Goal: Navigation & Orientation: Find specific page/section

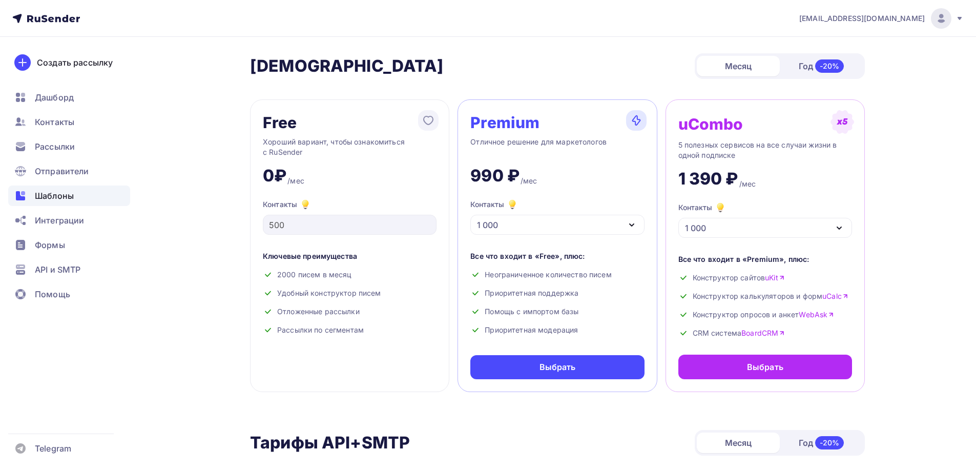
click at [64, 193] on span "Шаблоны" at bounding box center [54, 196] width 39 height 12
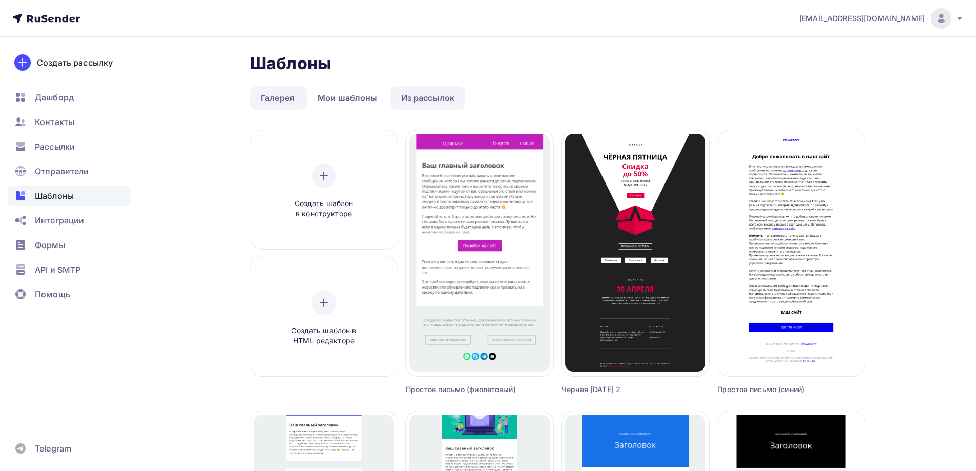
click at [459, 101] on link "Из рассылок" at bounding box center [428, 98] width 75 height 24
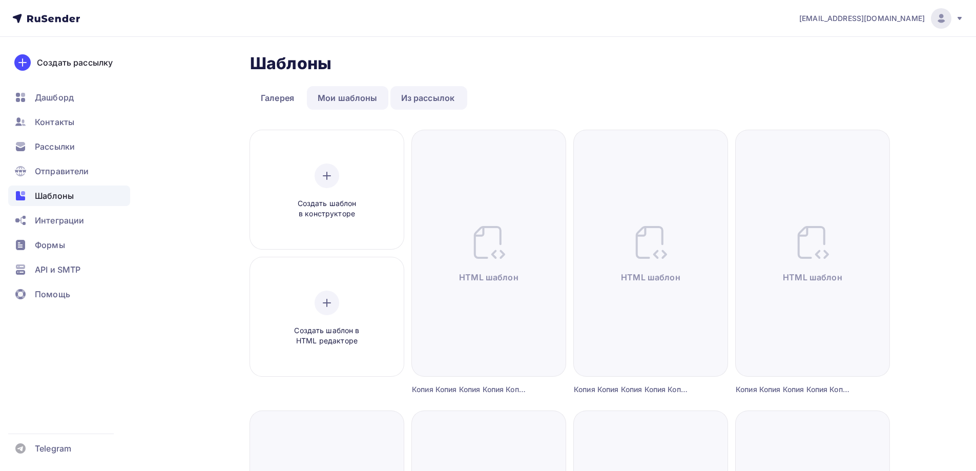
click at [343, 88] on link "Мои шаблоны" at bounding box center [347, 98] width 81 height 24
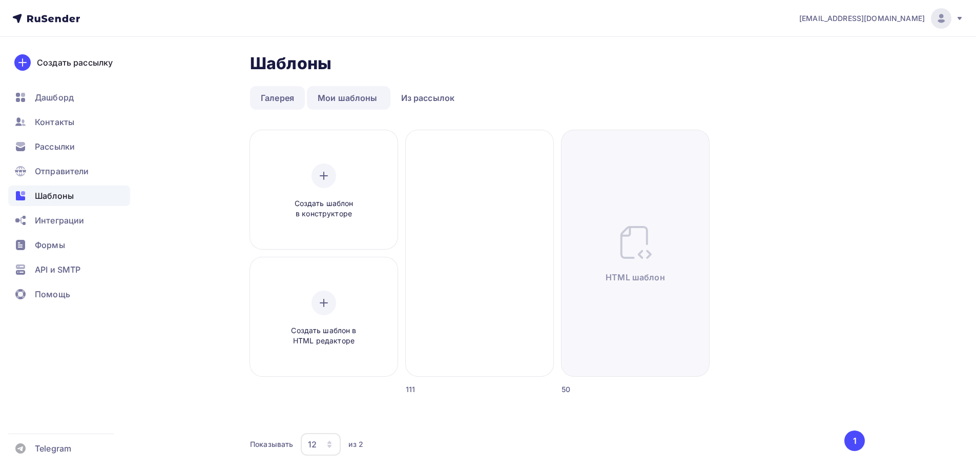
click at [275, 91] on link "Галерея" at bounding box center [277, 98] width 55 height 24
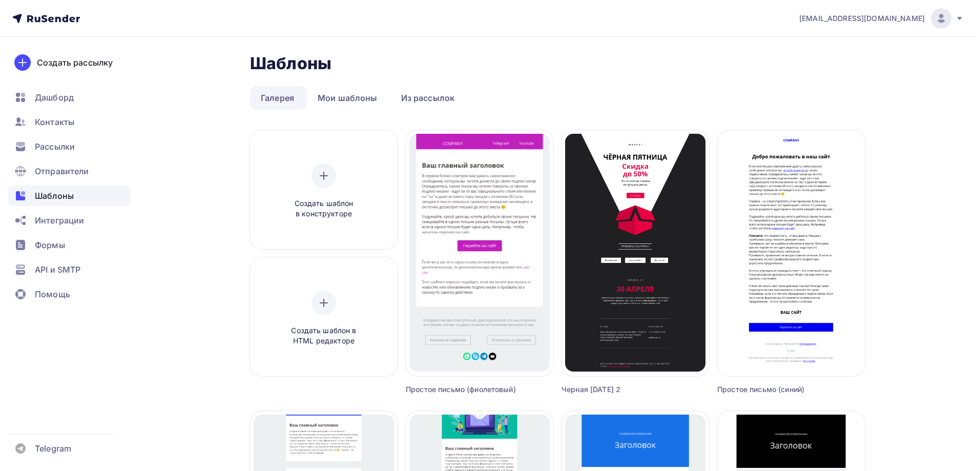
click at [285, 96] on link "Галерея" at bounding box center [277, 98] width 55 height 24
click at [419, 97] on link "Из рассылок" at bounding box center [428, 98] width 75 height 24
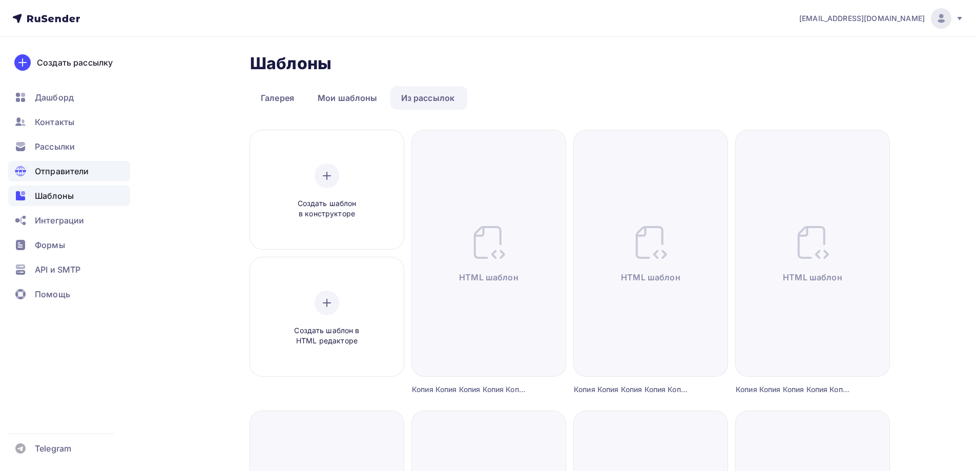
click at [70, 163] on div "Отправители" at bounding box center [69, 171] width 122 height 20
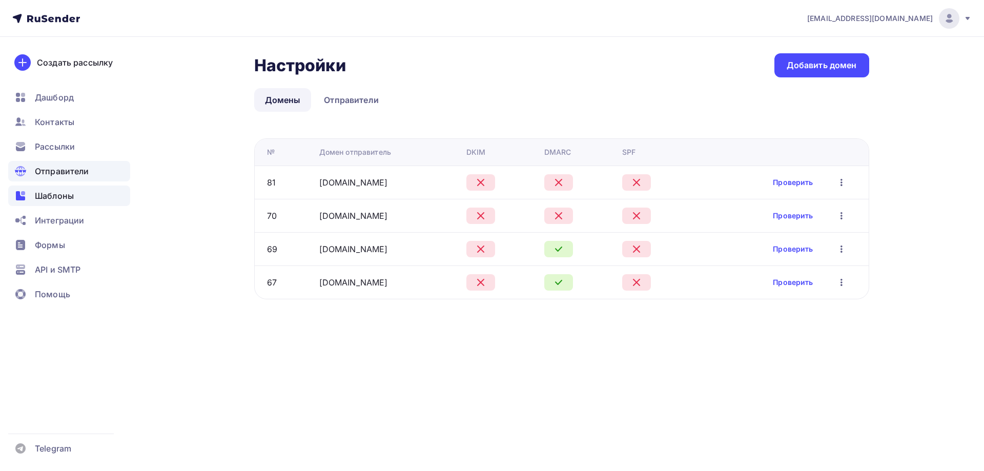
click at [69, 193] on span "Шаблоны" at bounding box center [54, 196] width 39 height 12
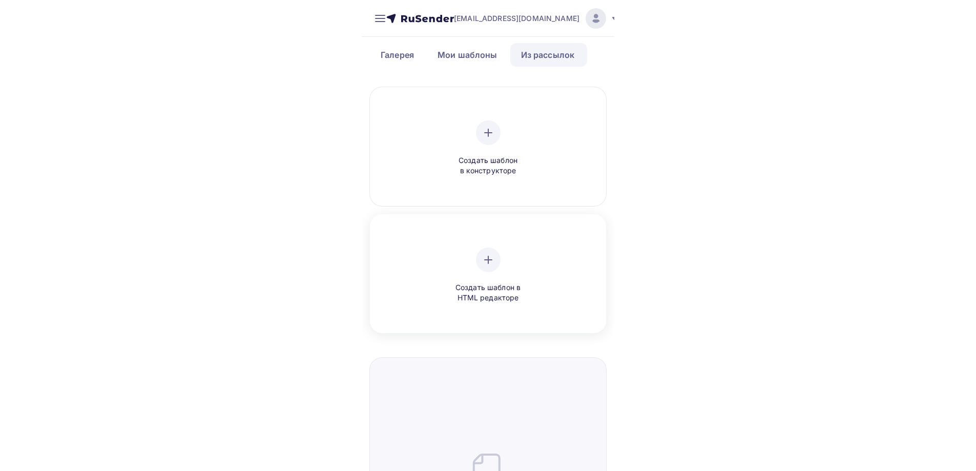
scroll to position [205, 0]
